Goal: Task Accomplishment & Management: Use online tool/utility

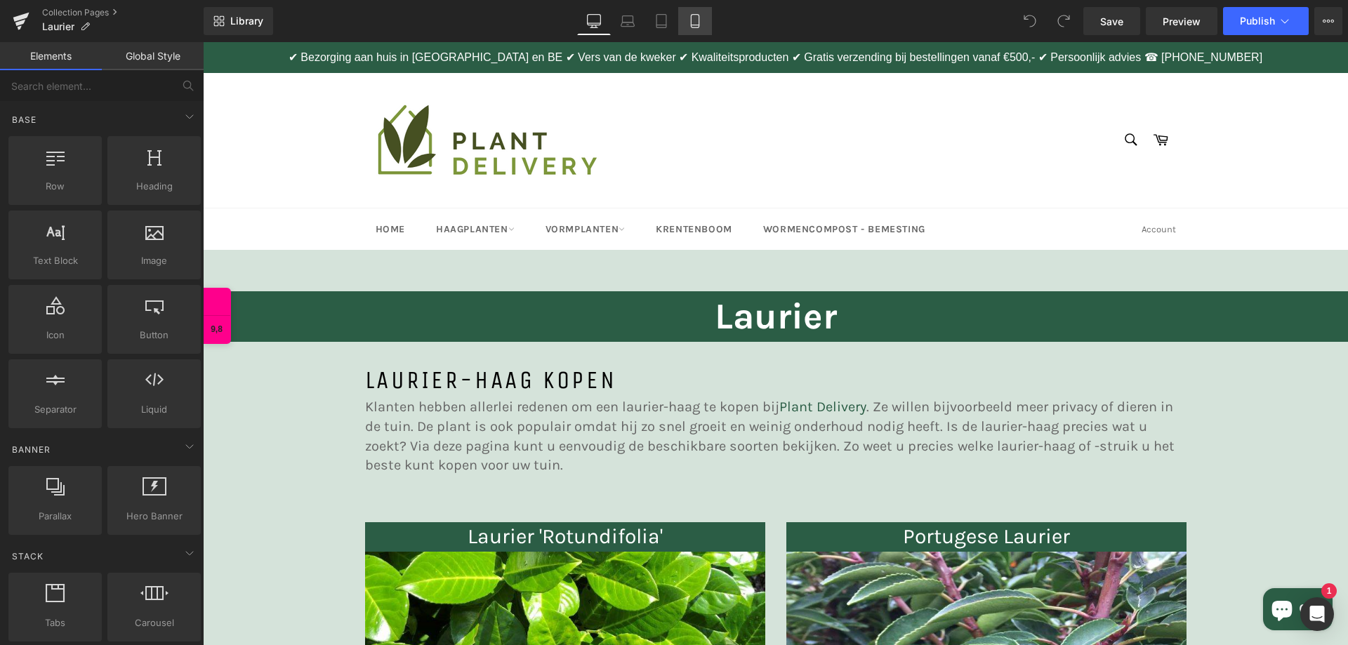
drag, startPoint x: 0, startPoint y: 0, endPoint x: 693, endPoint y: 17, distance: 693.1
click at [696, 21] on icon at bounding box center [695, 21] width 14 height 14
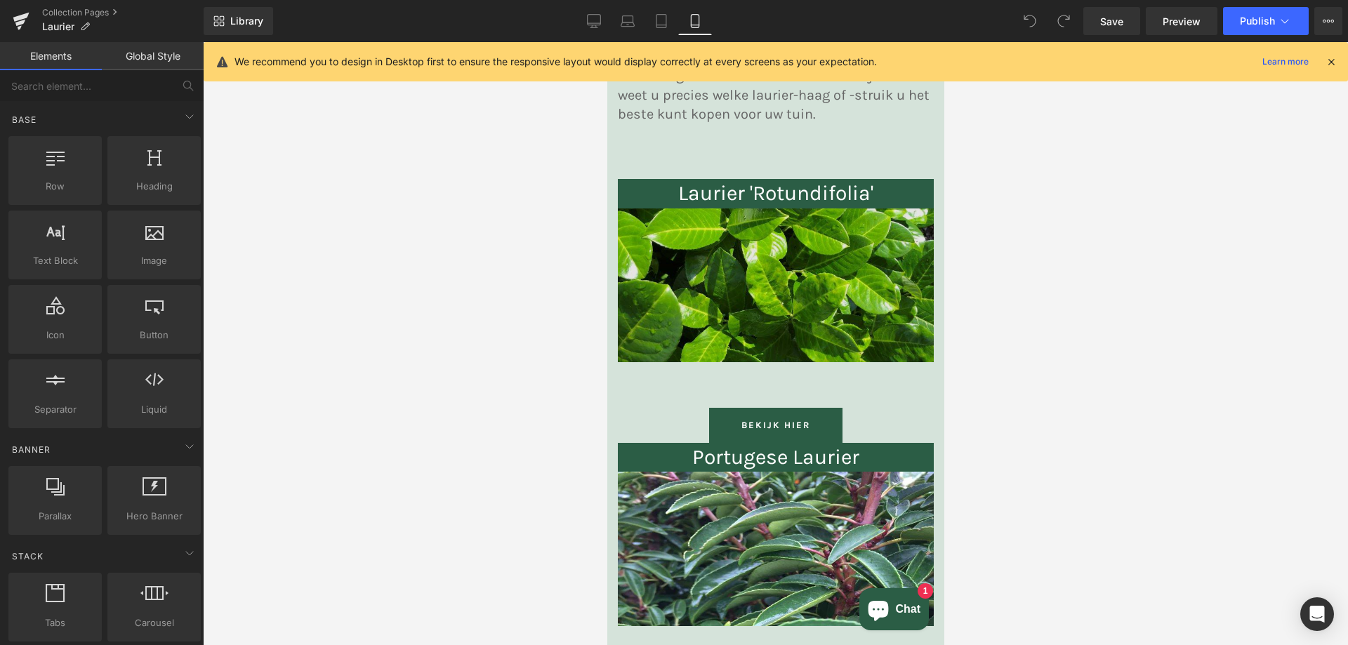
scroll to position [491, 0]
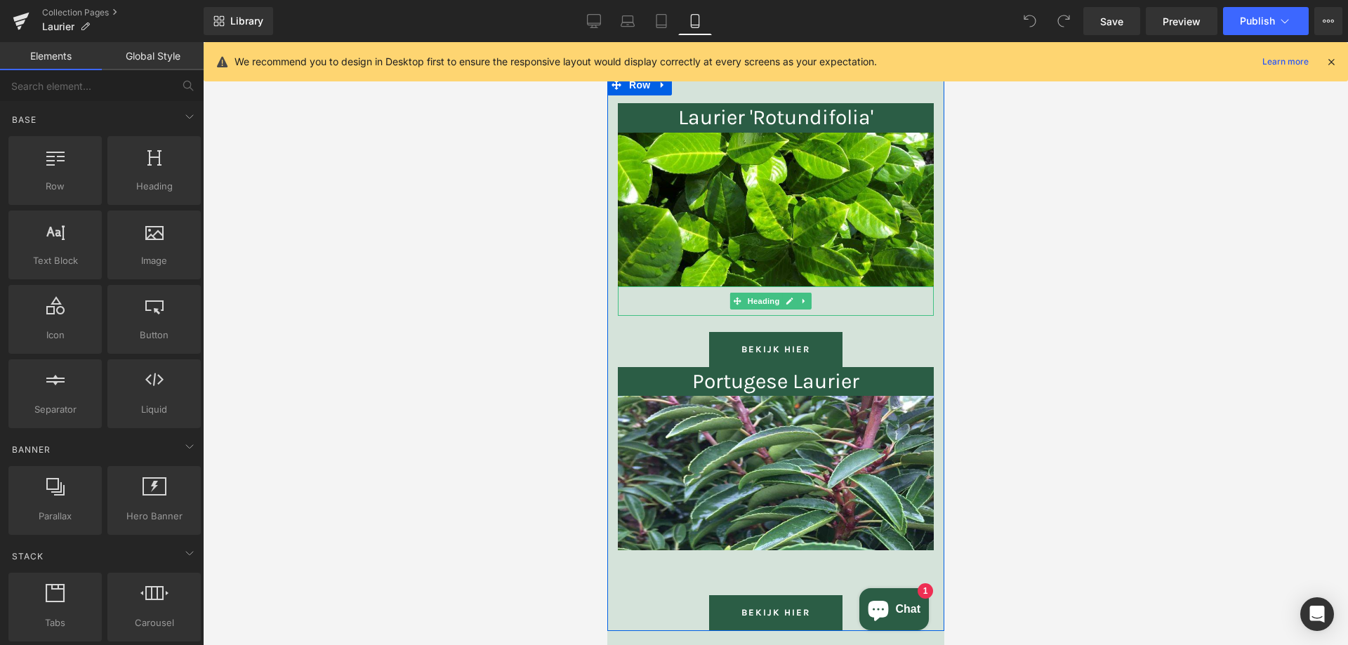
click at [807, 306] on link at bounding box center [803, 301] width 15 height 17
click at [840, 298] on h1 at bounding box center [775, 300] width 316 height 29
click at [1072, 310] on div at bounding box center [775, 343] width 1145 height 603
click at [670, 307] on h1 at bounding box center [775, 300] width 316 height 29
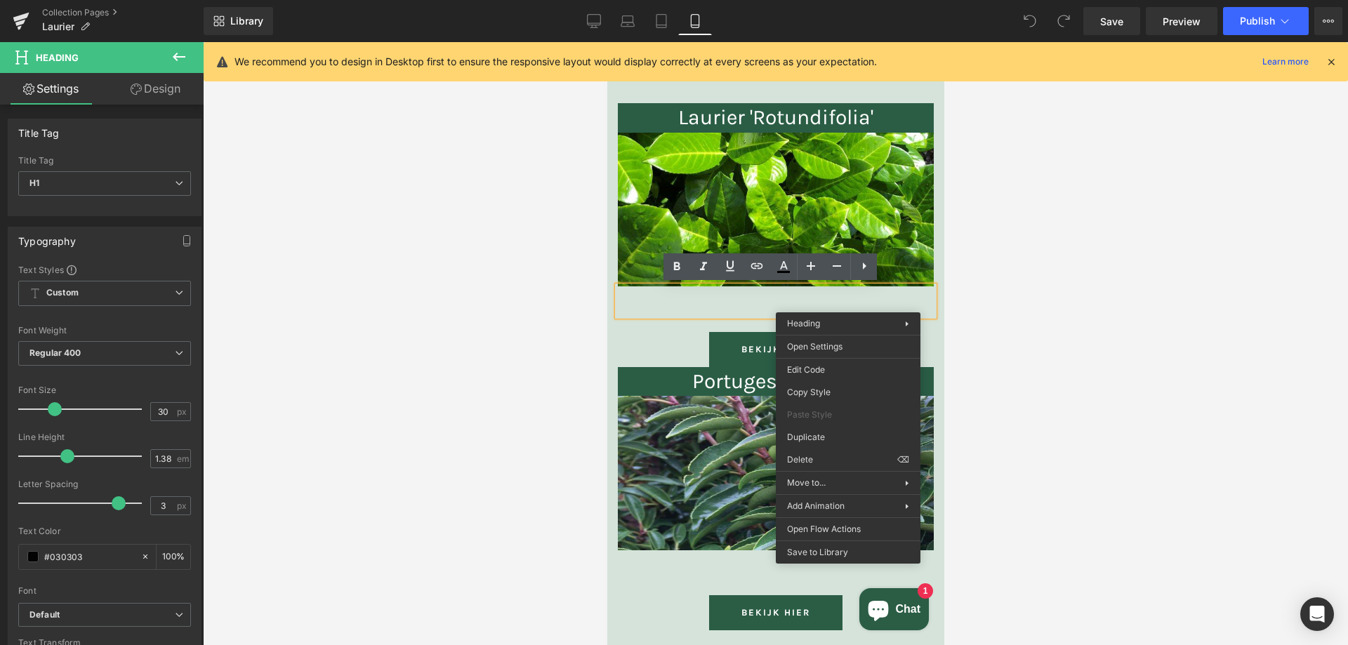
drag, startPoint x: 1445, startPoint y: 504, endPoint x: 838, endPoint y: 462, distance: 608.7
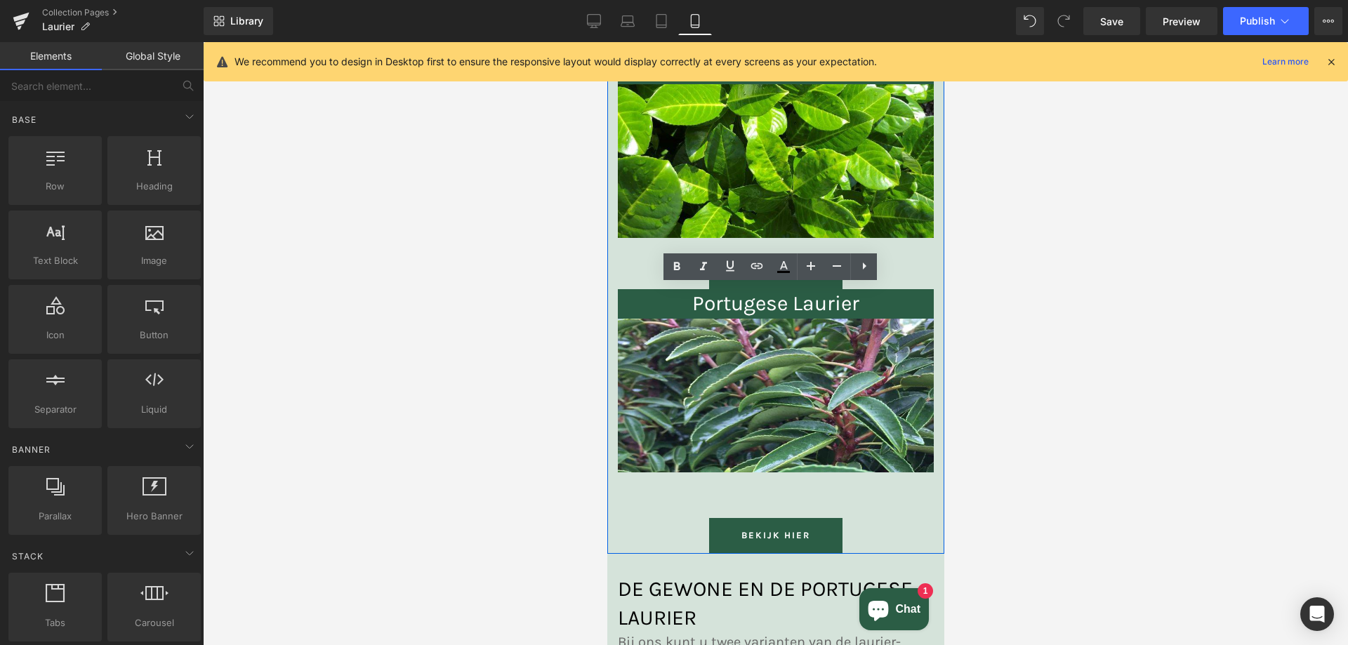
scroll to position [562, 0]
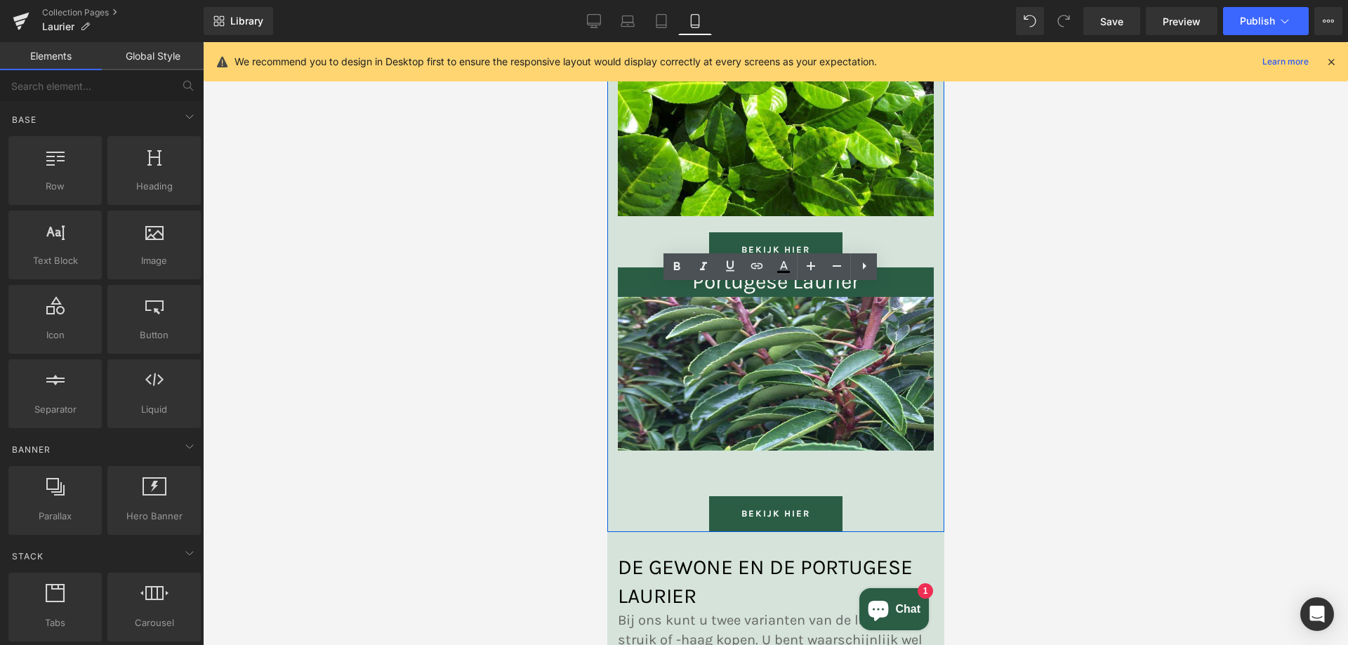
click at [748, 464] on div "Heading" at bounding box center [775, 465] width 316 height 29
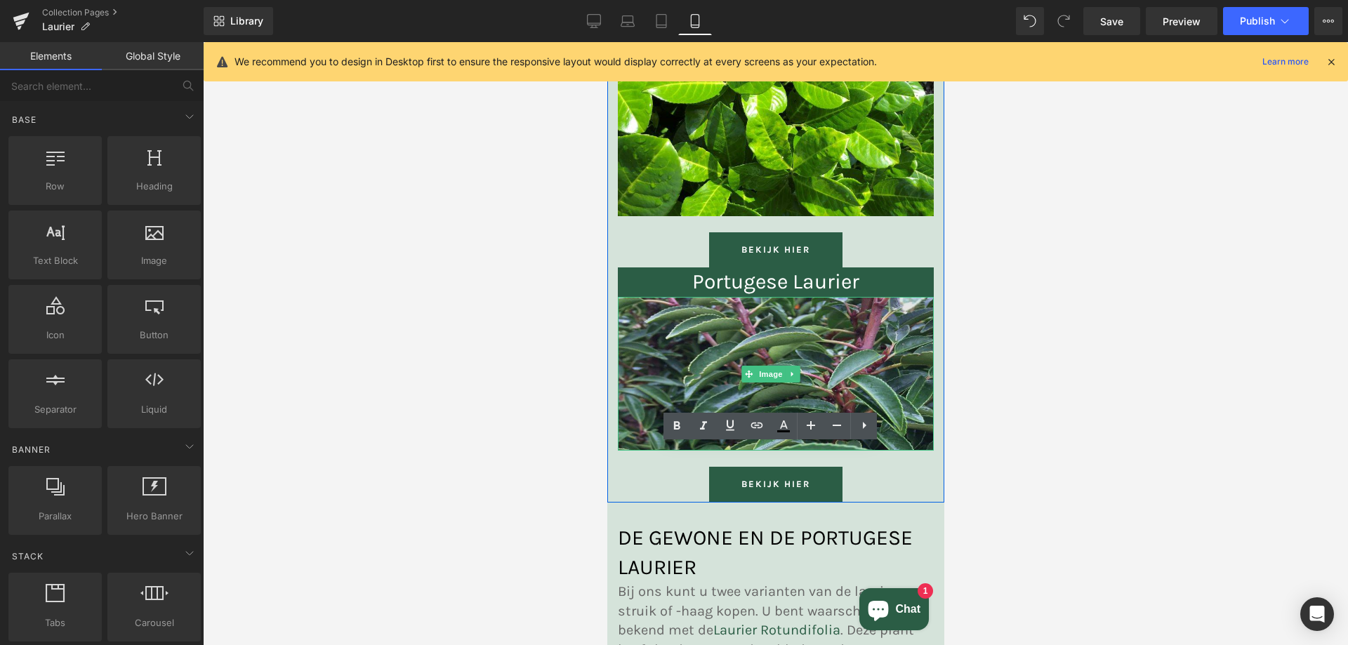
click at [861, 317] on img at bounding box center [775, 374] width 316 height 154
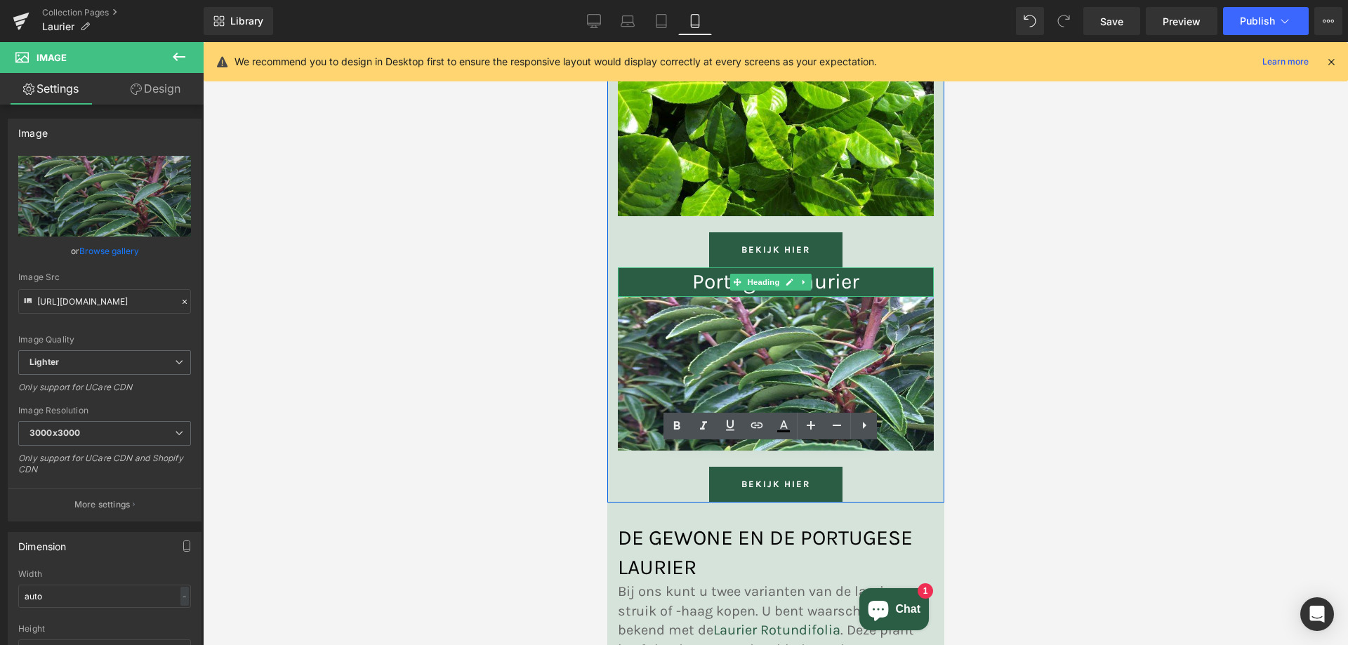
click at [883, 274] on h2 "Portugese Laurier" at bounding box center [775, 281] width 316 height 29
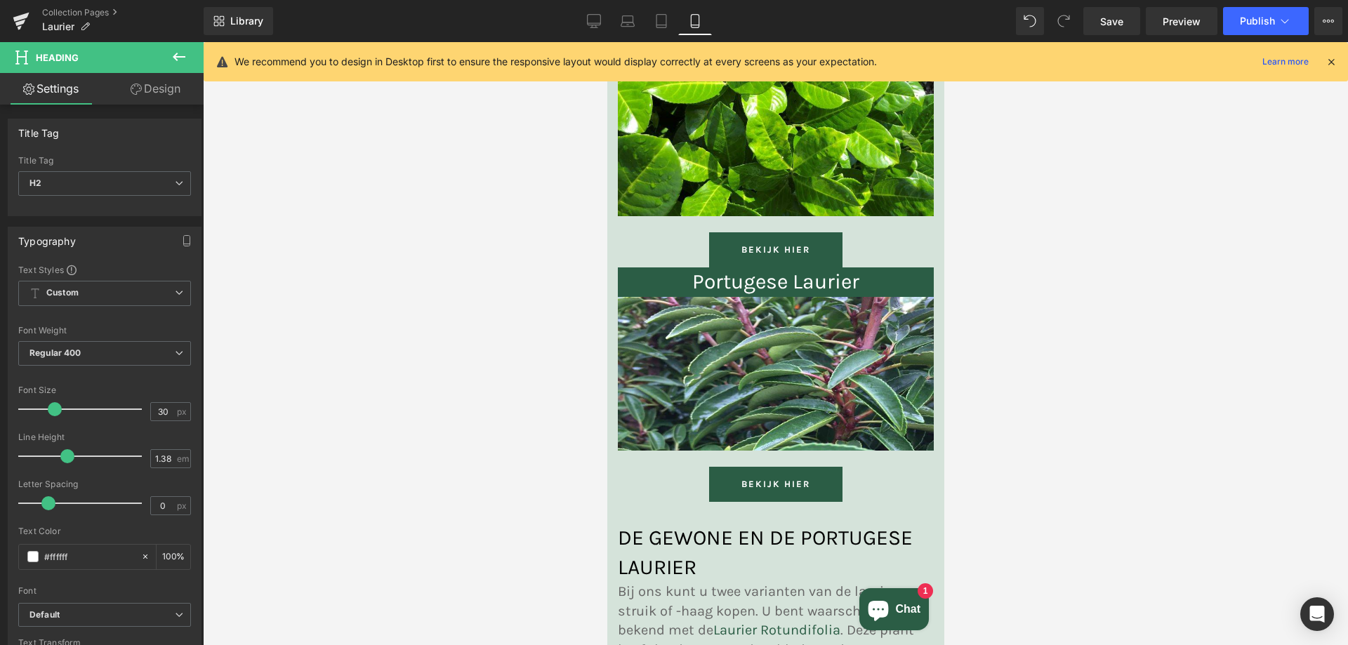
click at [134, 87] on icon at bounding box center [136, 89] width 11 height 11
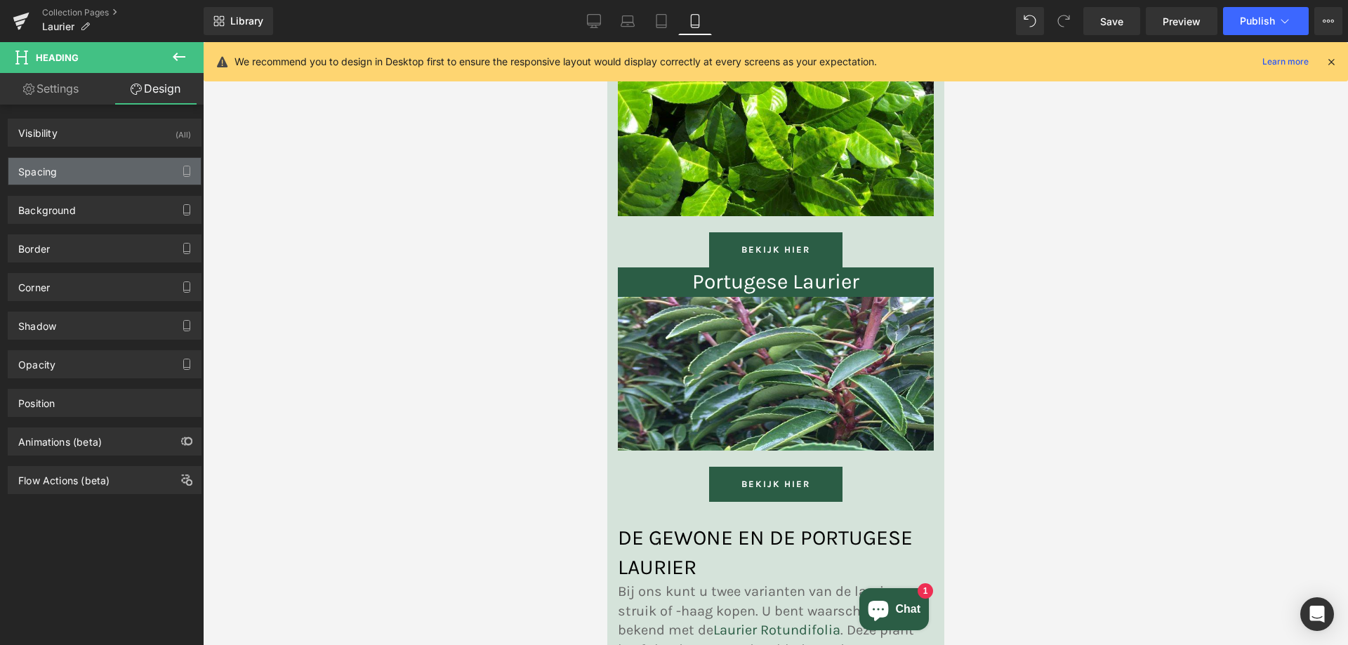
click at [79, 176] on div "Spacing" at bounding box center [104, 171] width 192 height 27
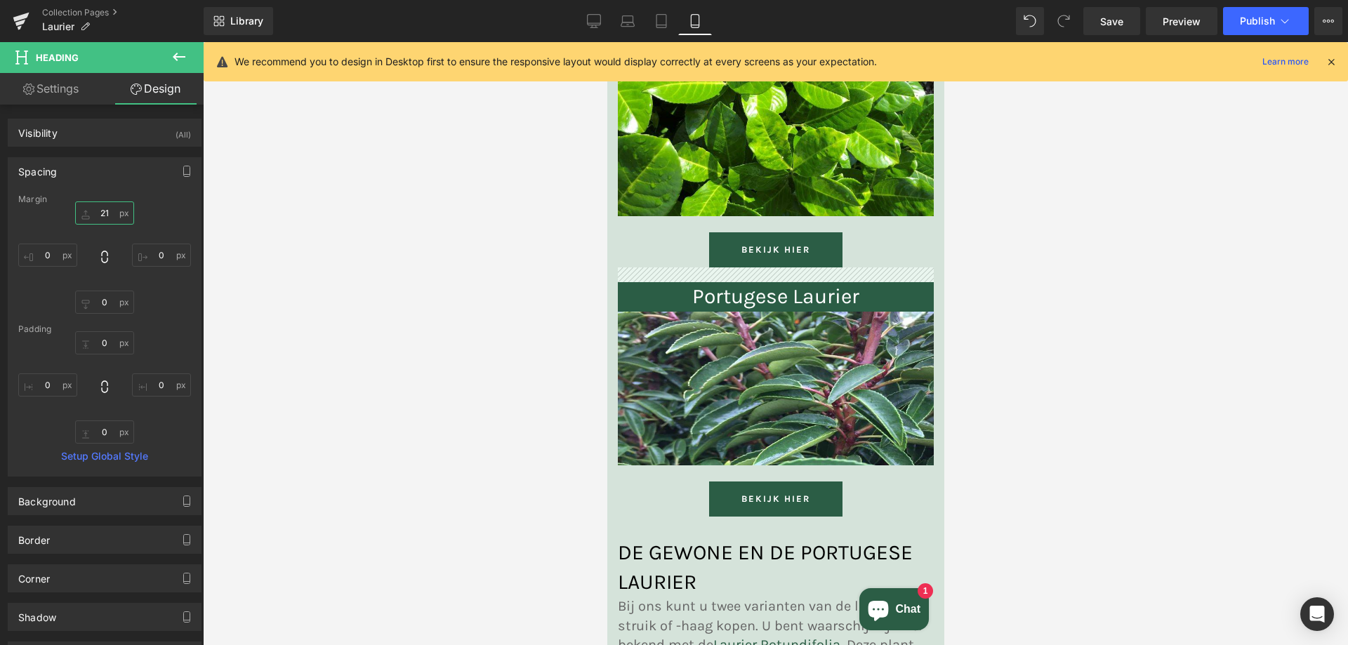
click at [103, 216] on input "21" at bounding box center [104, 212] width 59 height 23
type input "20"
click at [517, 234] on div at bounding box center [775, 343] width 1145 height 603
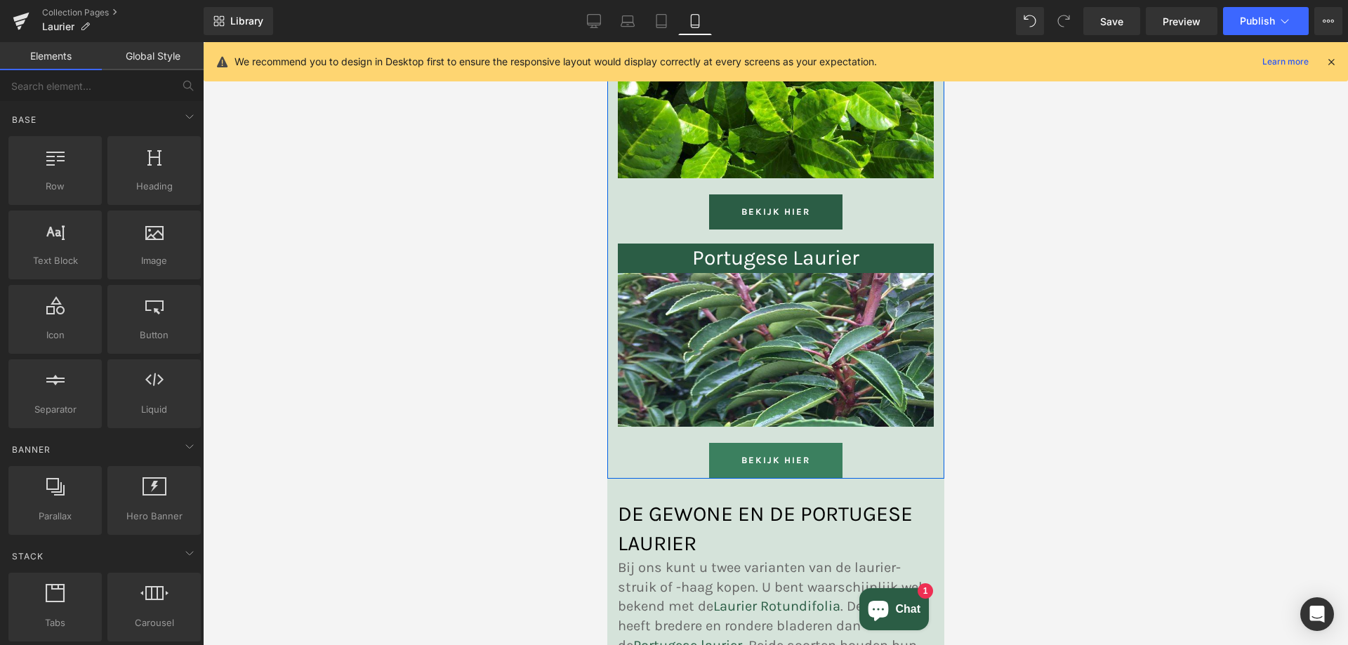
scroll to position [632, 0]
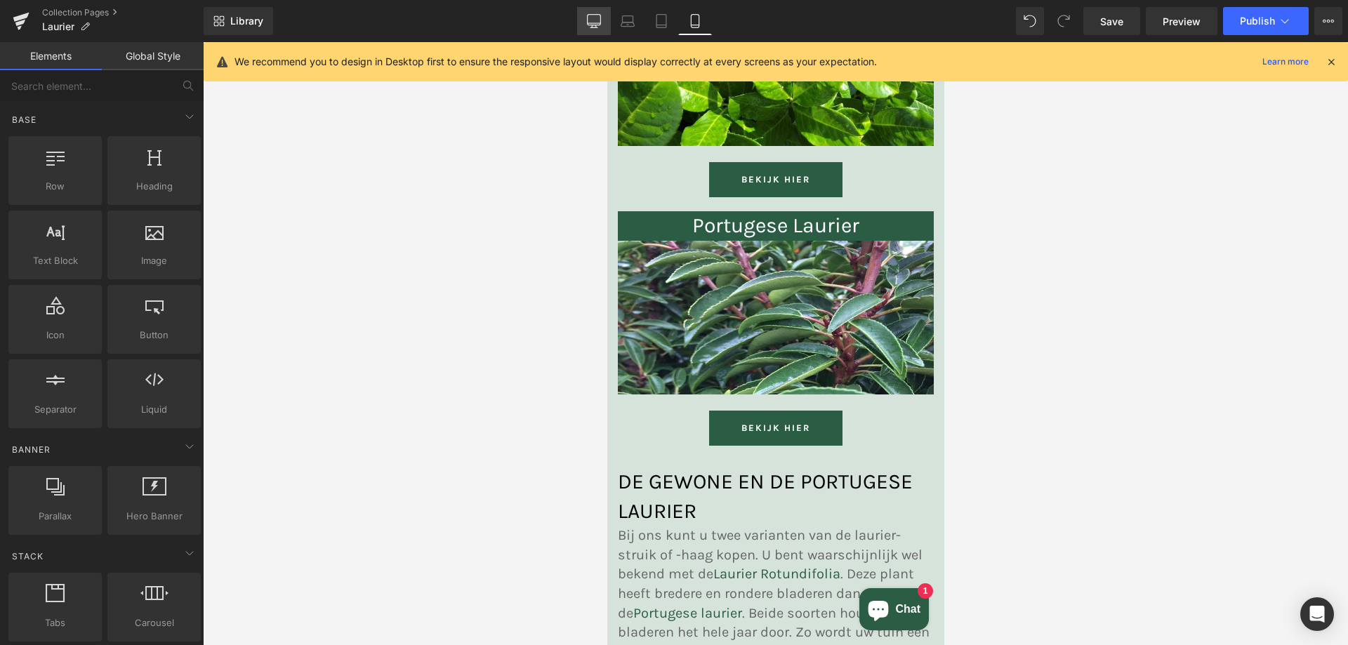
click at [597, 22] on icon at bounding box center [594, 21] width 14 height 14
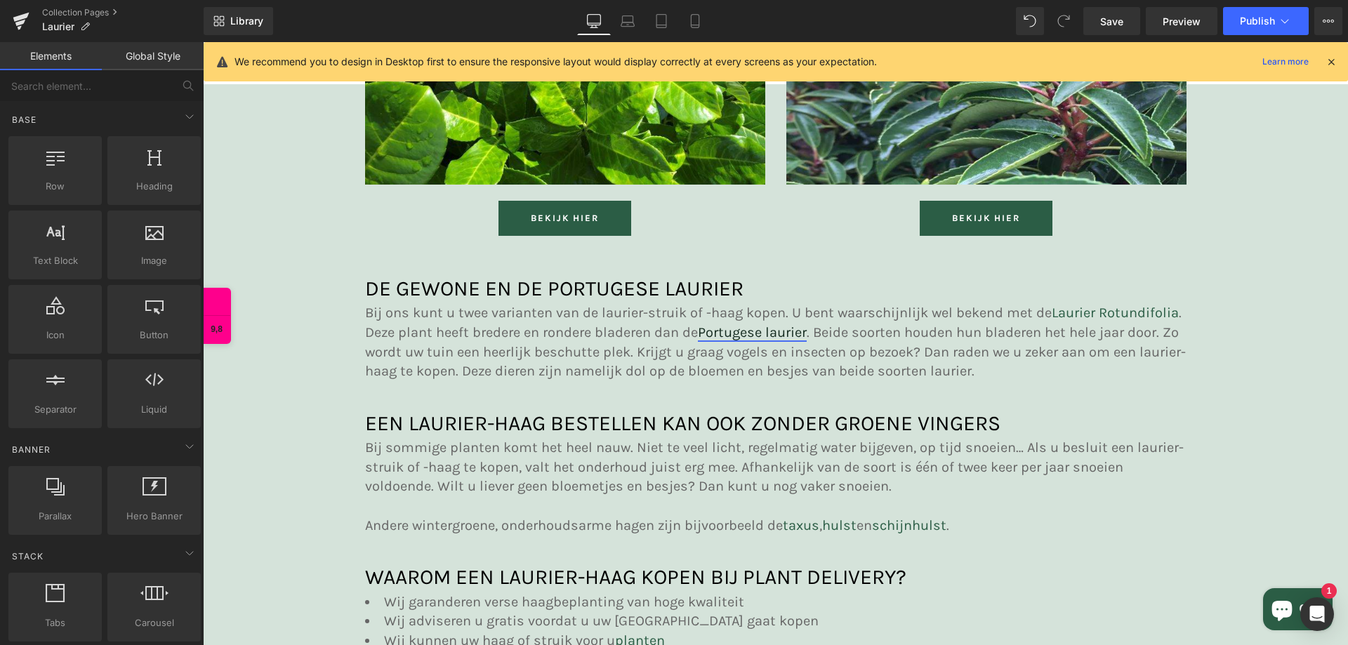
scroll to position [352, 0]
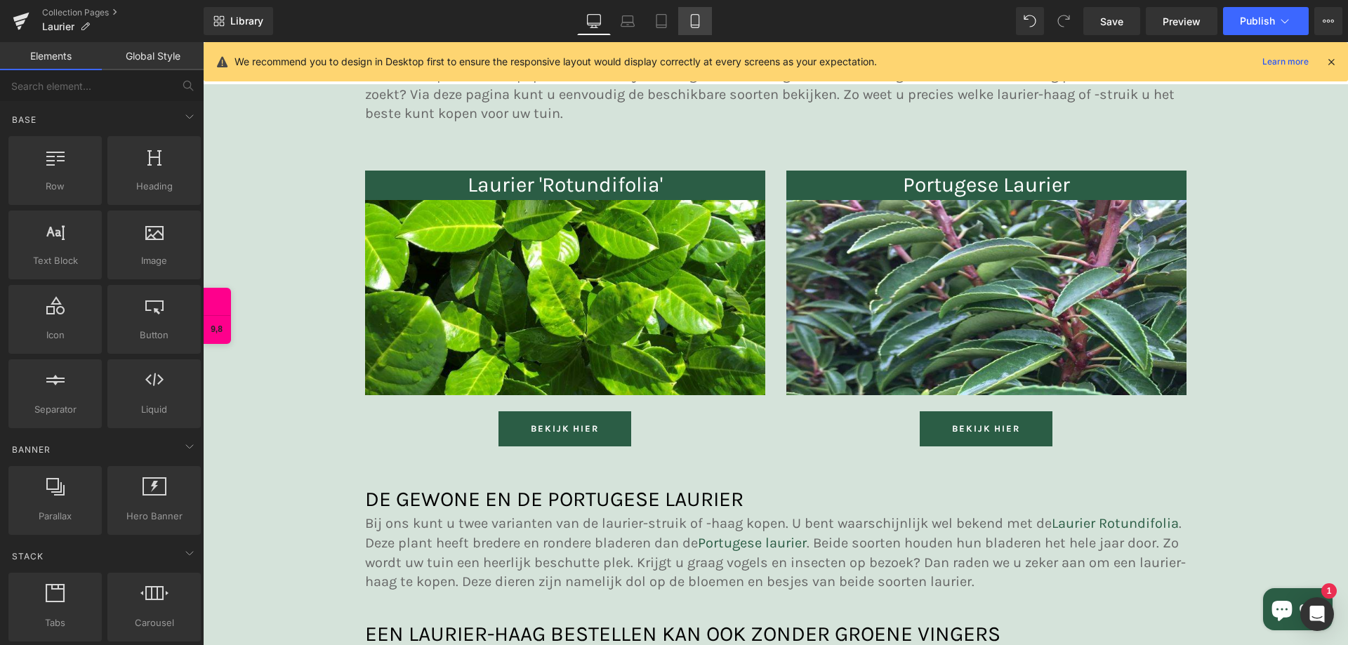
click at [693, 26] on icon at bounding box center [695, 21] width 14 height 14
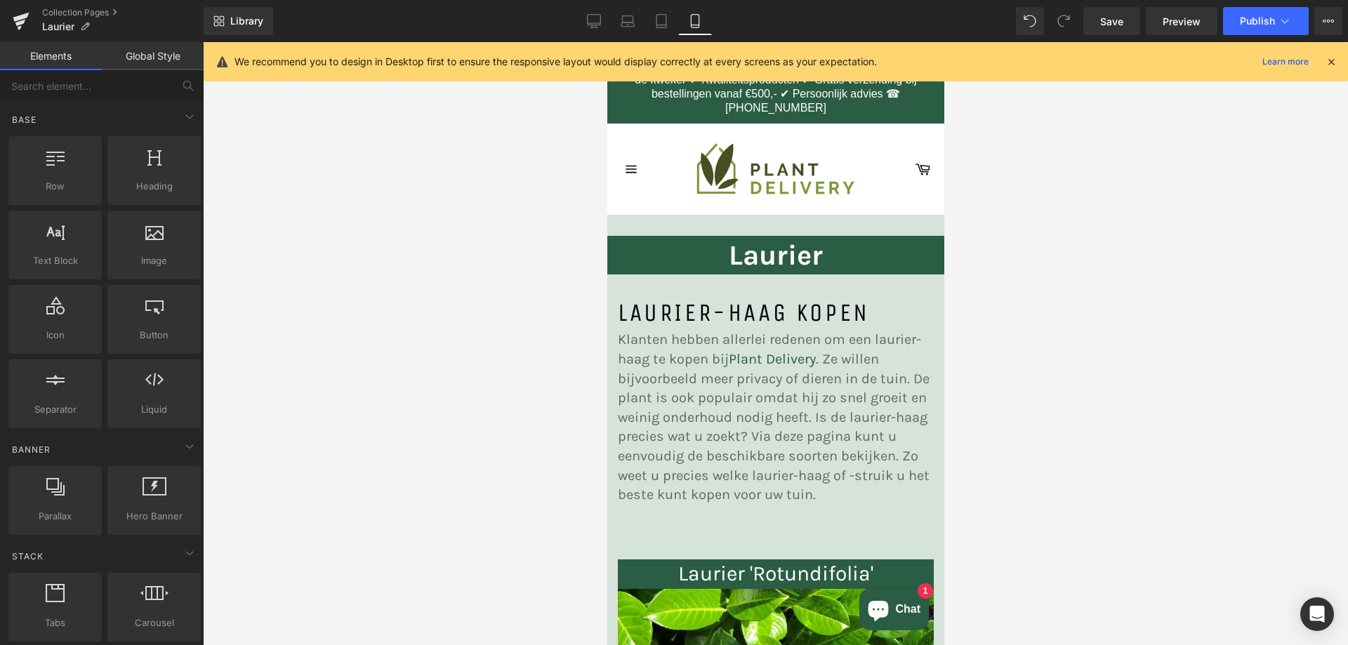
scroll to position [0, 0]
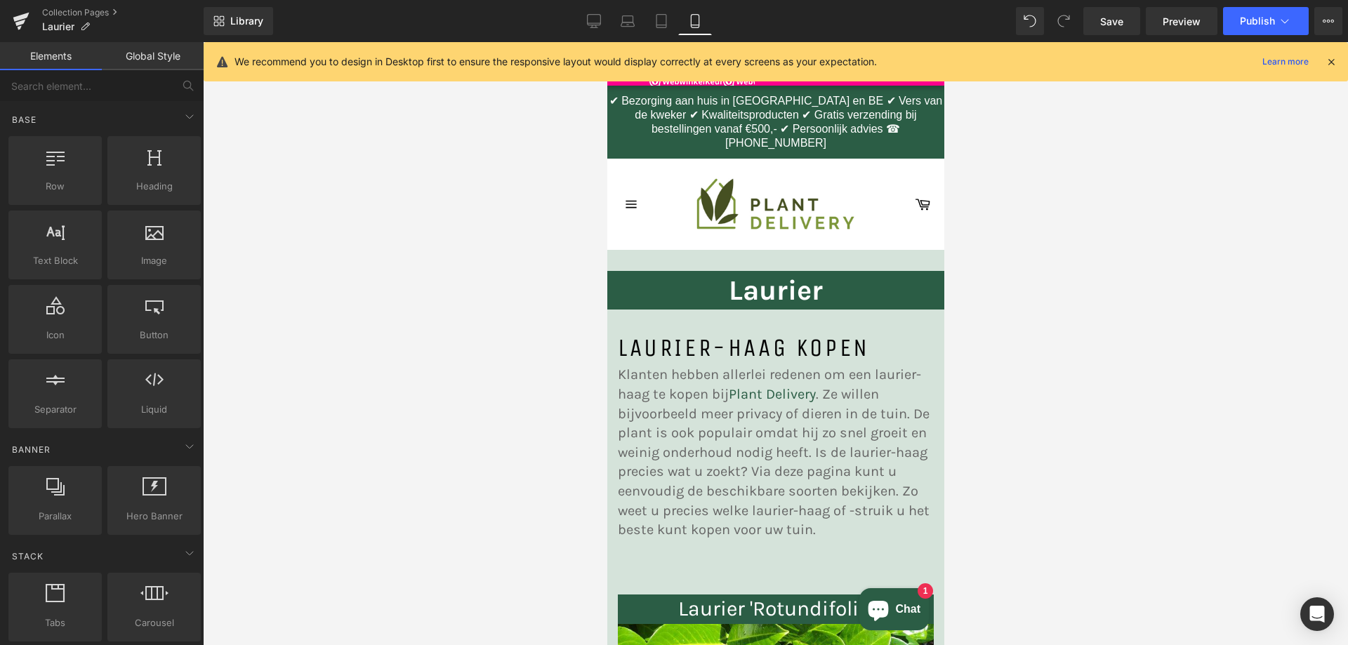
drag, startPoint x: 936, startPoint y: 472, endPoint x: 1531, endPoint y: 87, distance: 708.8
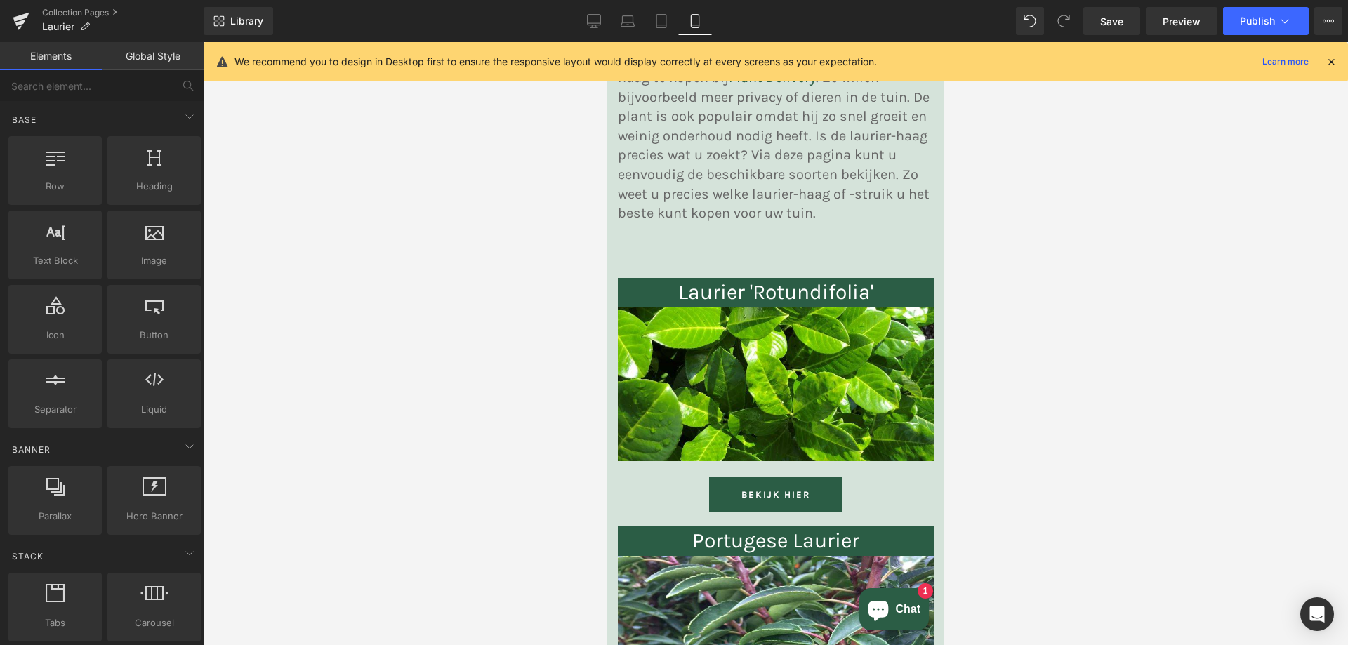
scroll to position [421, 0]
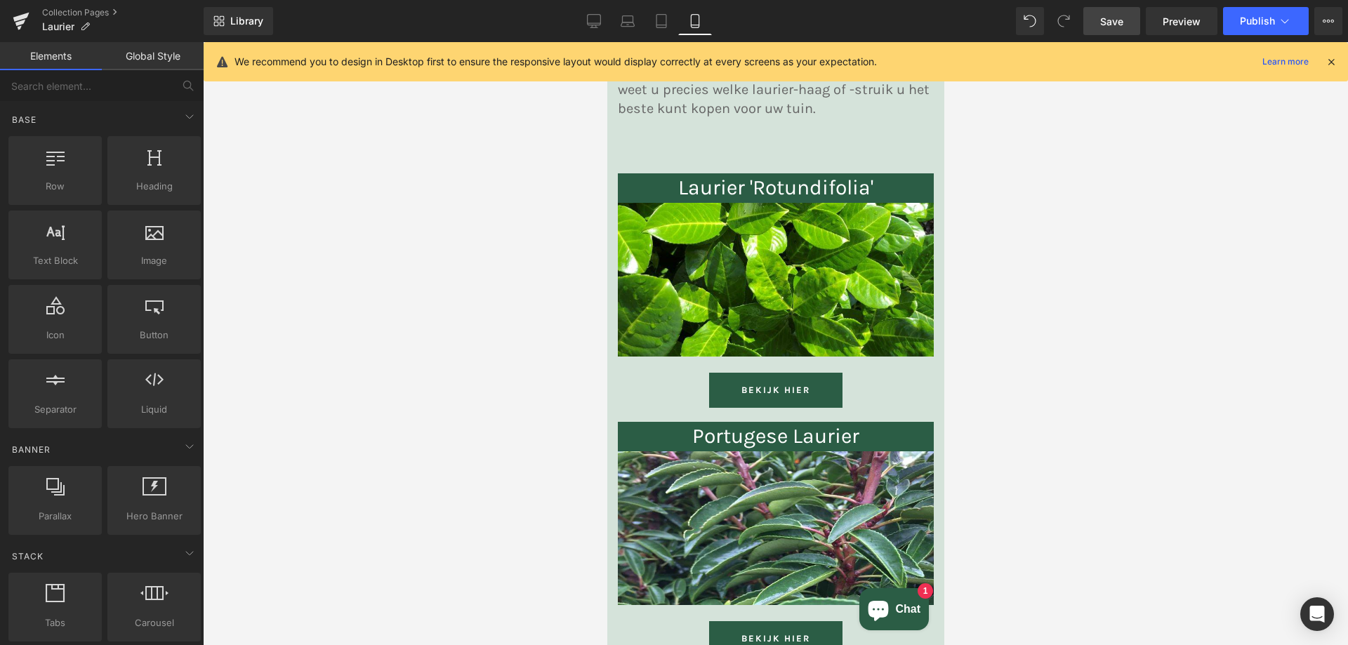
click at [1113, 26] on span "Save" at bounding box center [1111, 21] width 23 height 15
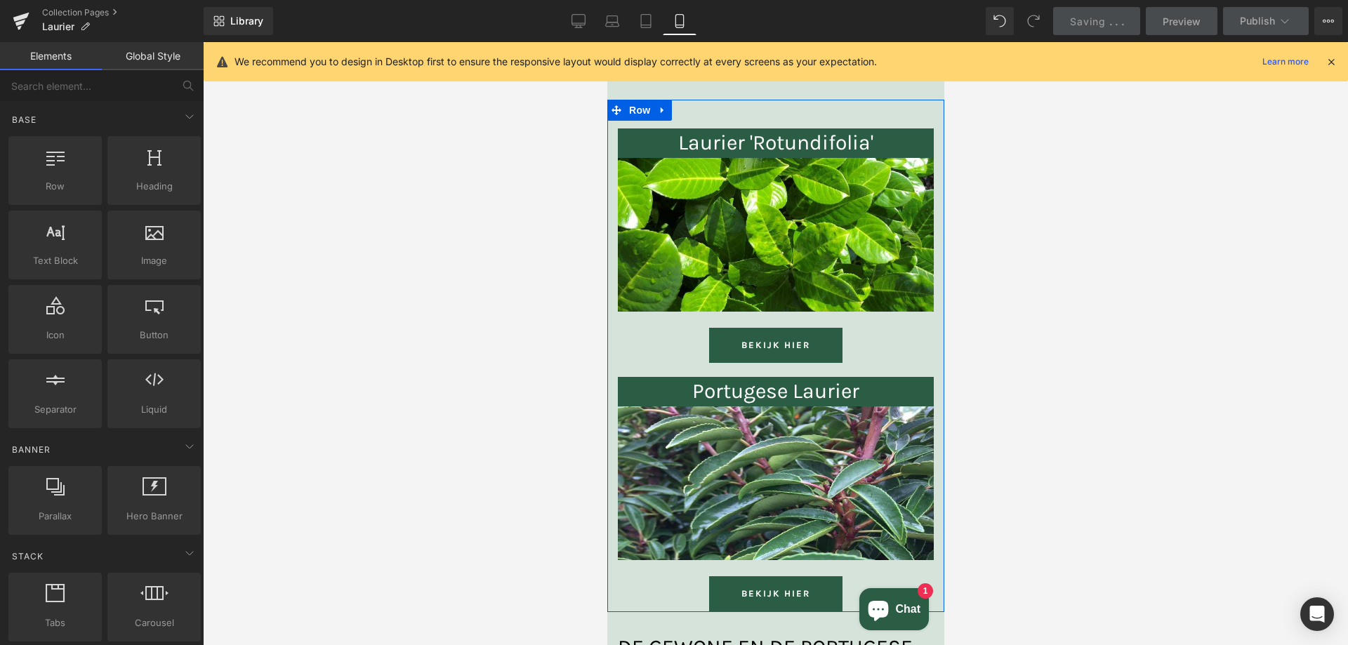
scroll to position [491, 0]
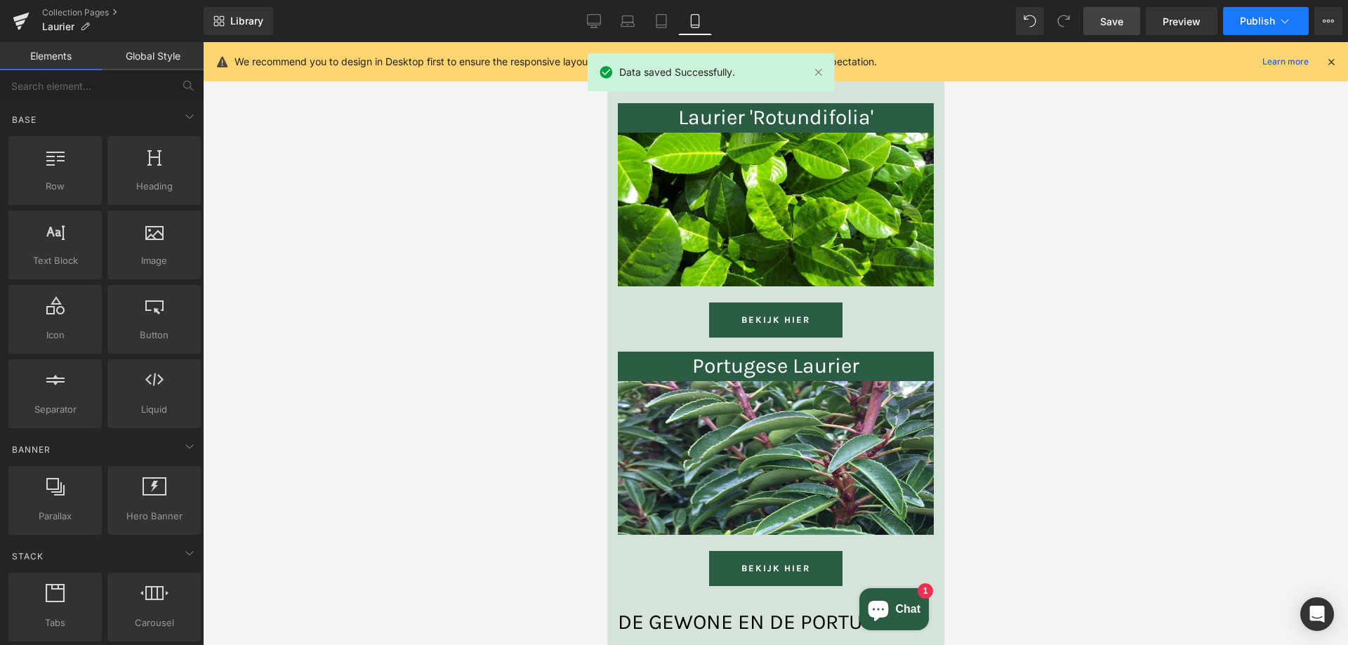
click at [1276, 13] on button "Publish" at bounding box center [1266, 21] width 86 height 28
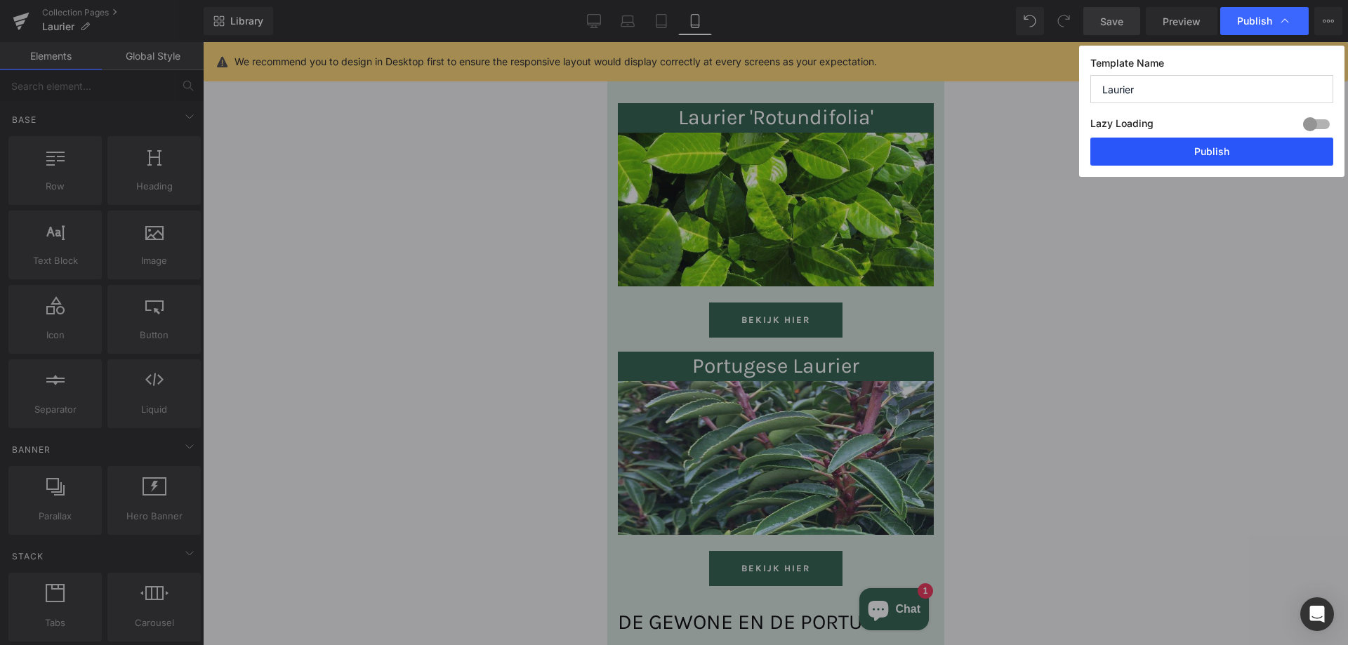
click at [1262, 159] on button "Publish" at bounding box center [1211, 152] width 243 height 28
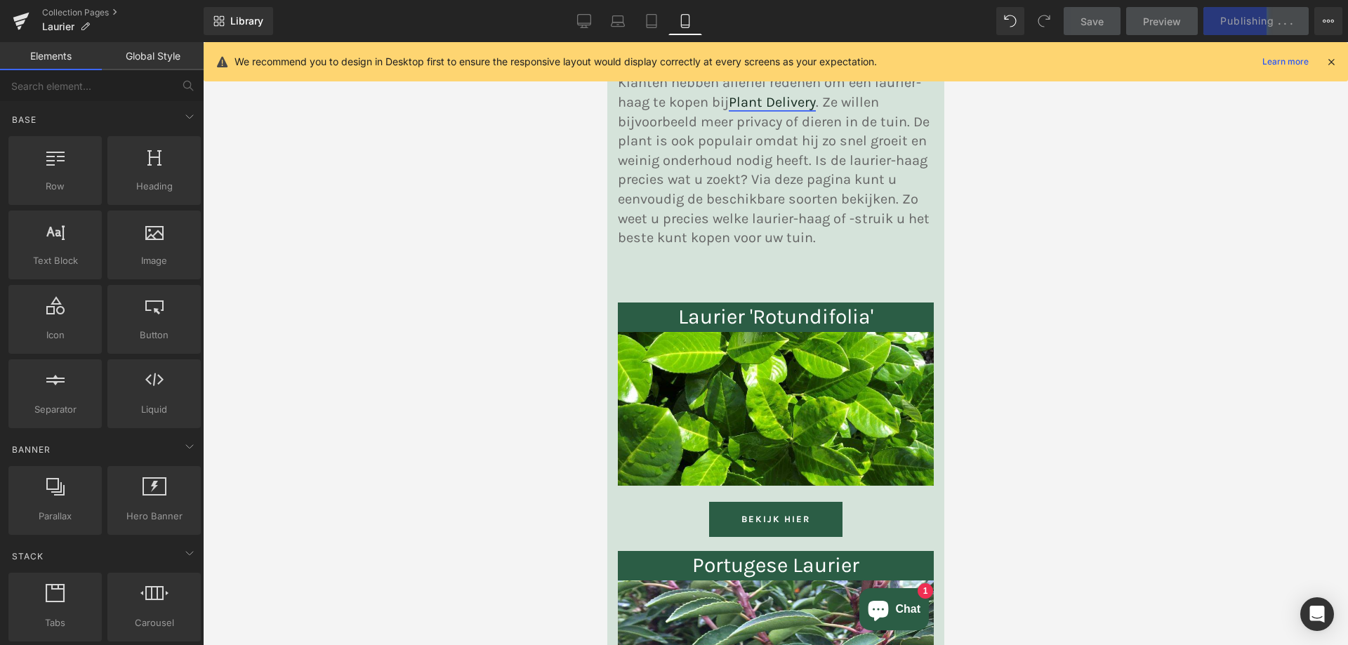
scroll to position [211, 0]
